Goal: Information Seeking & Learning: Learn about a topic

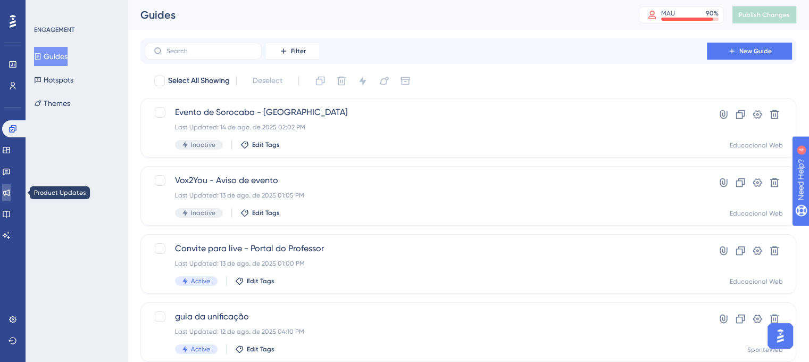
click at [11, 197] on link at bounding box center [6, 192] width 9 height 17
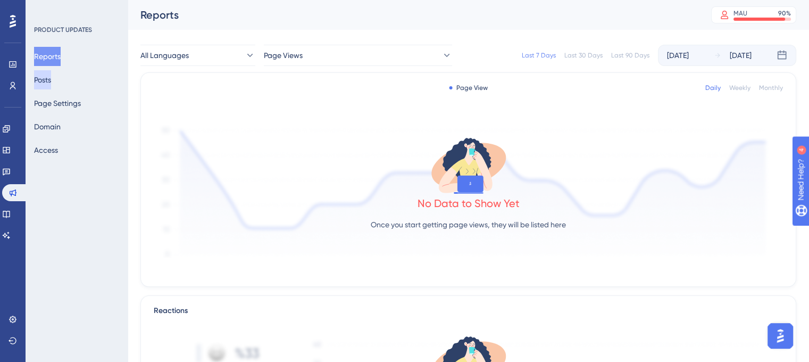
click at [51, 78] on button "Posts" at bounding box center [42, 79] width 17 height 19
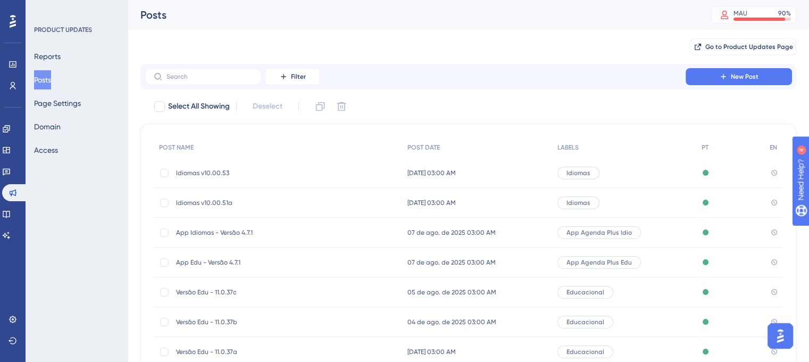
click at [347, 172] on div "Idiomas v10.00.53 Idiomas v10.00.53" at bounding box center [278, 173] width 249 height 30
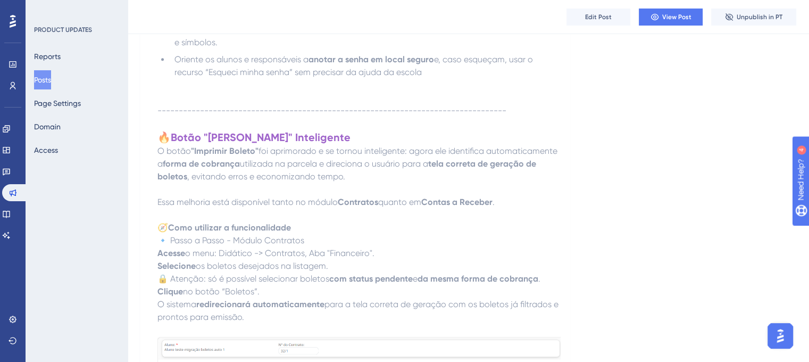
scroll to position [1277, 0]
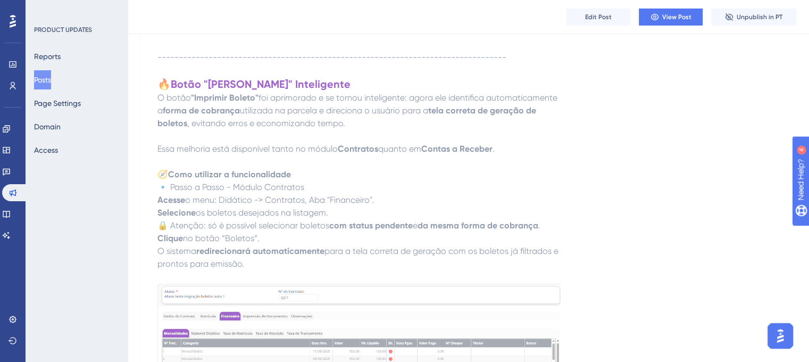
click at [51, 83] on button "Posts" at bounding box center [42, 79] width 17 height 19
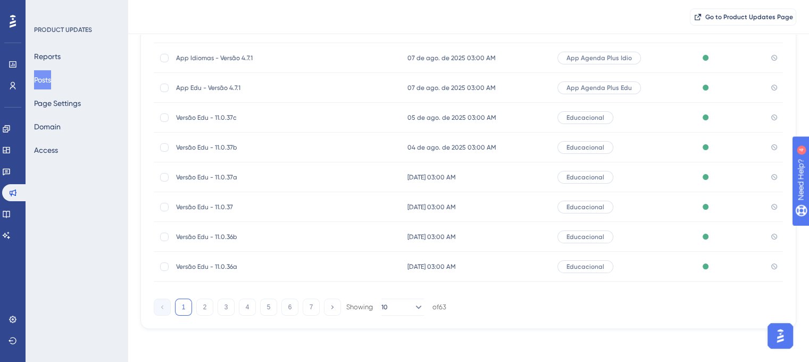
scroll to position [179, 0]
click at [205, 304] on button "2" at bounding box center [204, 306] width 17 height 17
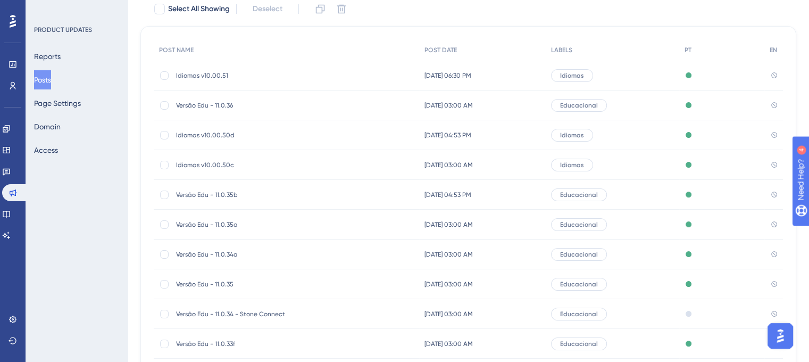
scroll to position [20, 0]
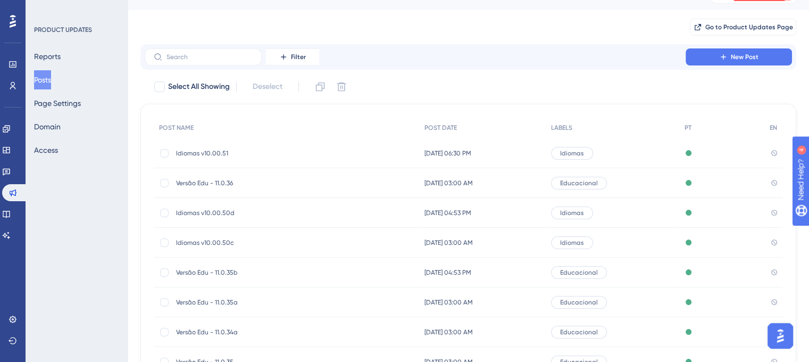
click at [222, 183] on span "Versão Edu - 11.0.36" at bounding box center [261, 183] width 170 height 9
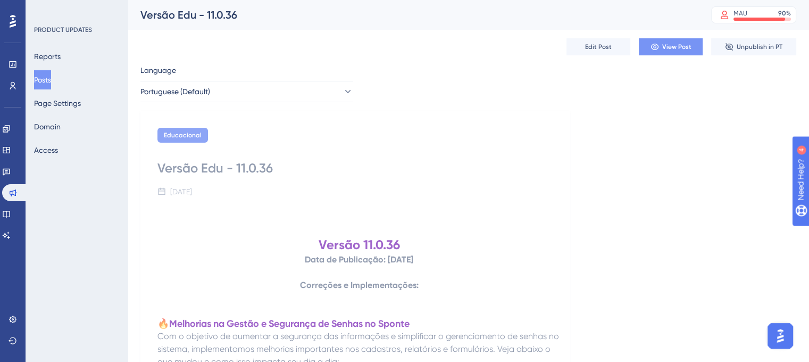
click at [669, 48] on span "View Post" at bounding box center [677, 47] width 29 height 9
click at [47, 83] on button "Posts" at bounding box center [42, 79] width 17 height 19
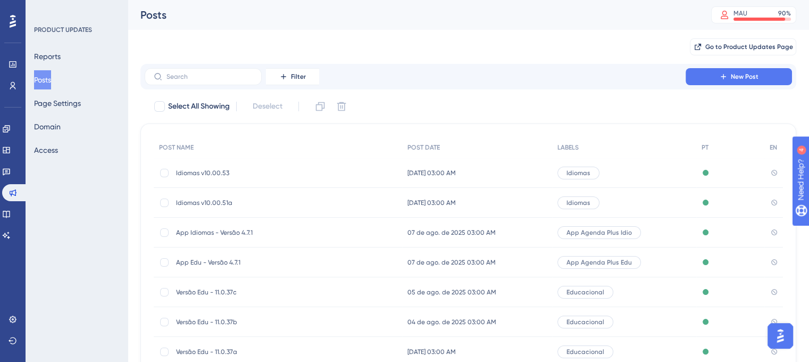
click at [211, 170] on span "Idiomas v10.00.53" at bounding box center [261, 173] width 170 height 9
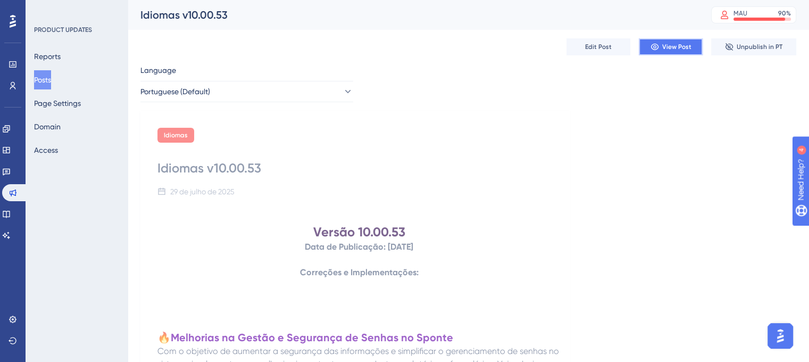
click at [676, 51] on span "View Post" at bounding box center [677, 47] width 29 height 9
